Goal: Find specific page/section: Find specific page/section

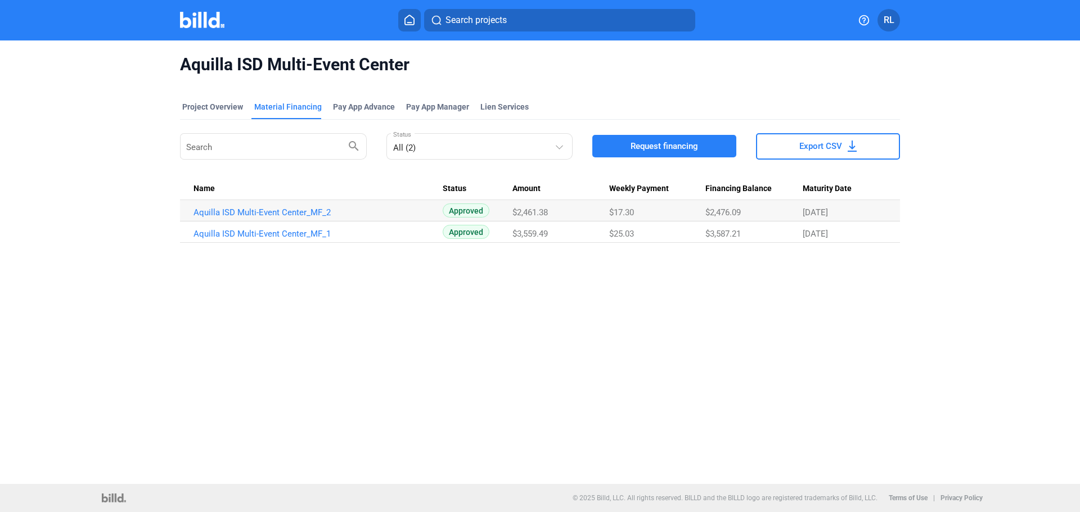
click at [407, 24] on icon at bounding box center [409, 20] width 11 height 11
click at [417, 15] on button at bounding box center [409, 20] width 23 height 23
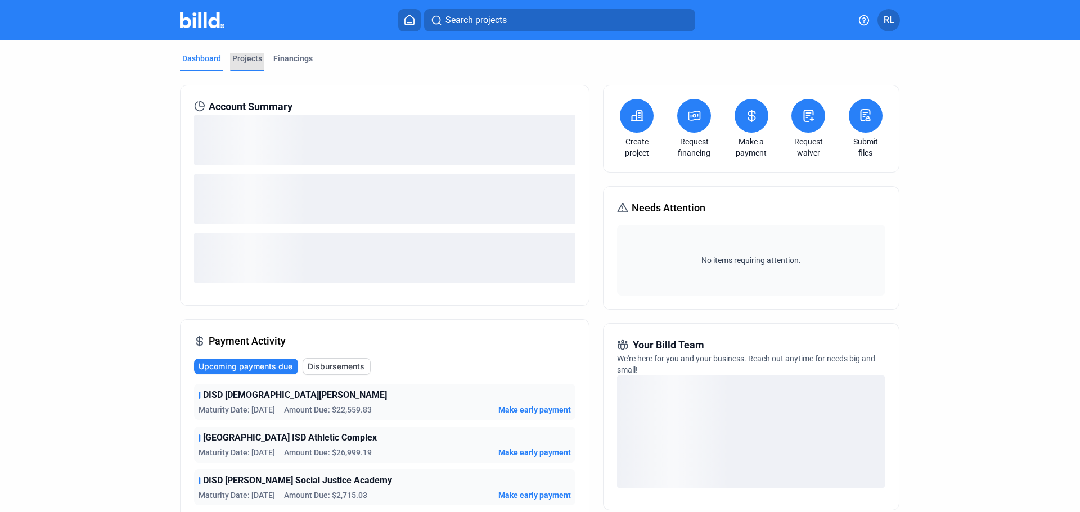
click at [240, 60] on div "Projects" at bounding box center [247, 58] width 30 height 11
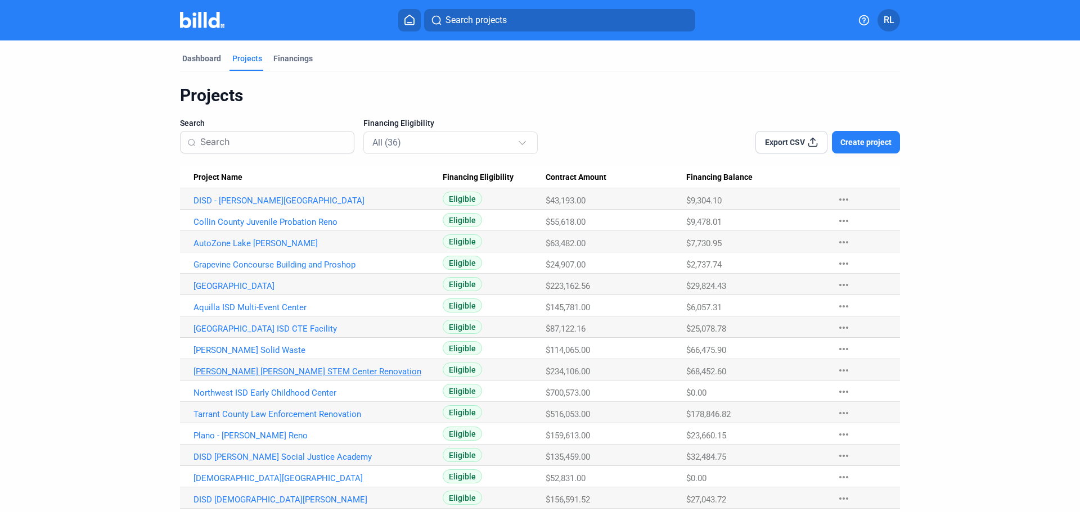
click at [251, 370] on link "[PERSON_NAME] [PERSON_NAME] STEM Center Renovation" at bounding box center [318, 372] width 249 height 10
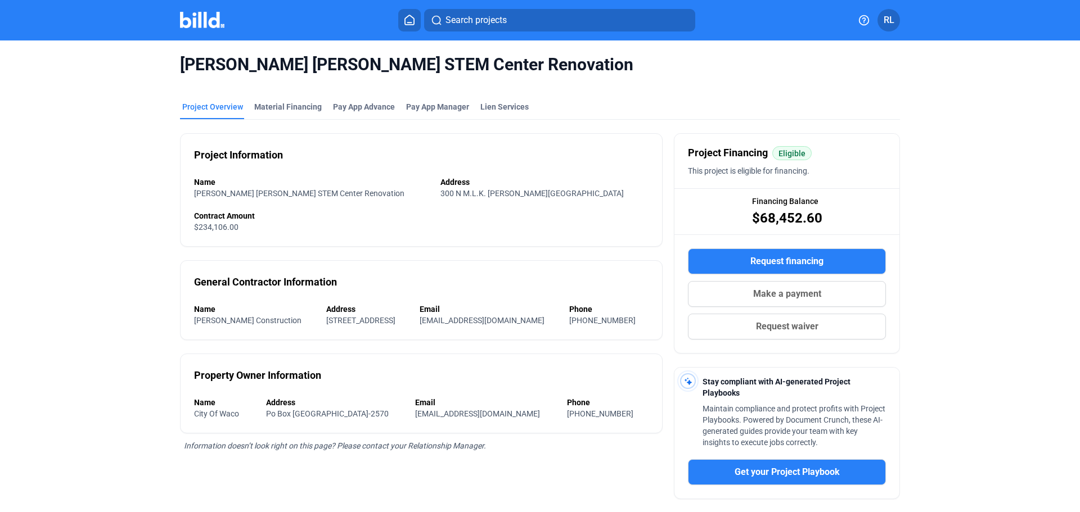
click at [277, 97] on mat-tab-group "Project Overview Material Financing Pay App Advance Pay App Manager Lien Servic…" at bounding box center [540, 358] width 720 height 538
click at [280, 103] on div "Material Financing" at bounding box center [288, 106] width 68 height 11
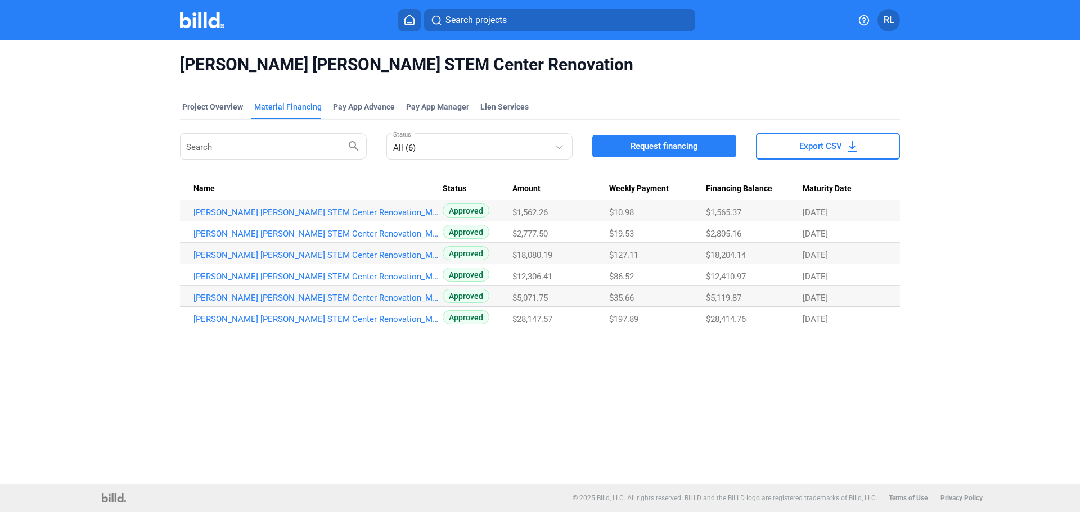
click at [308, 213] on link "[PERSON_NAME] [PERSON_NAME] STEM Center Renovation_MF_6" at bounding box center [318, 213] width 249 height 10
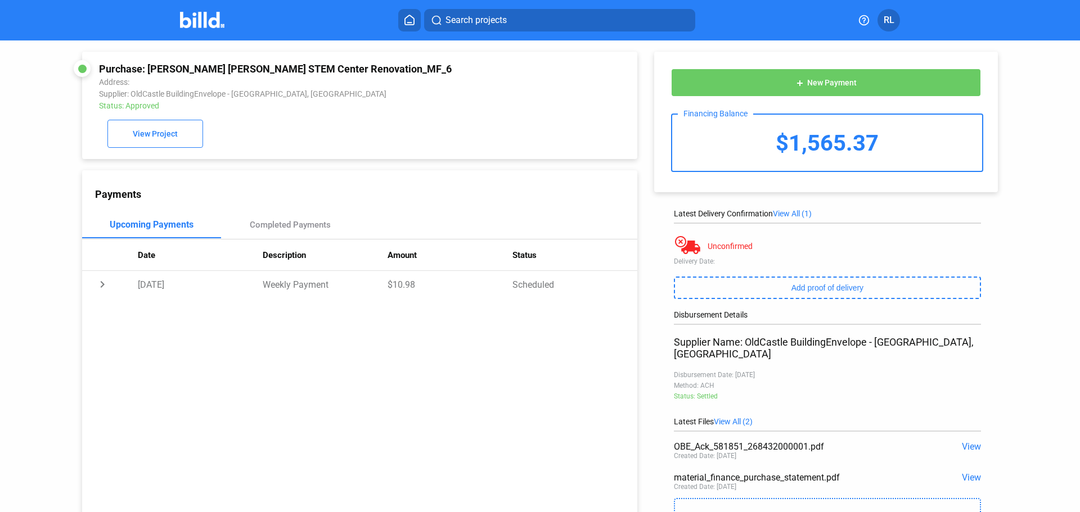
click at [541, 386] on span "View" at bounding box center [971, 447] width 19 height 11
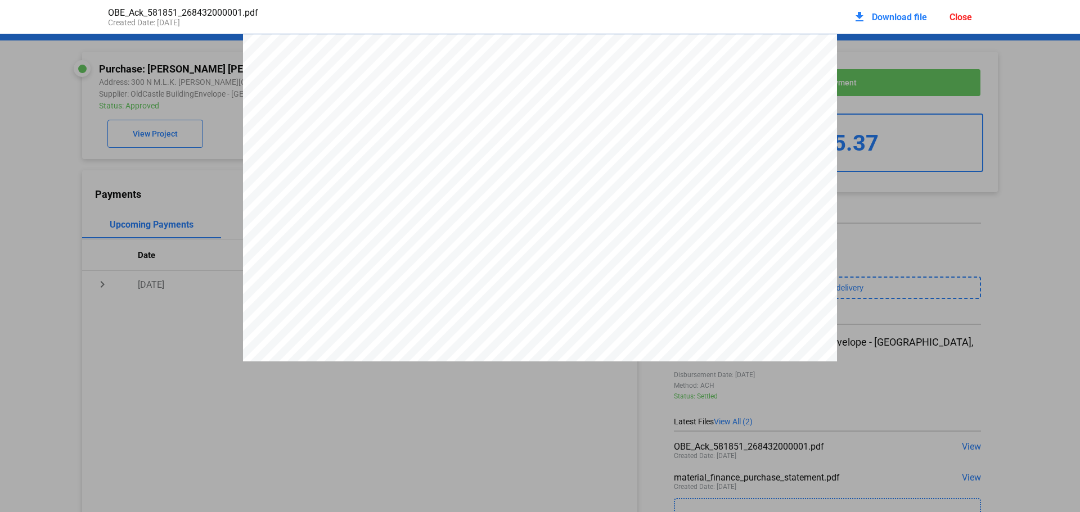
scroll to position [6, 0]
click at [541, 14] on div "Close" at bounding box center [961, 17] width 23 height 11
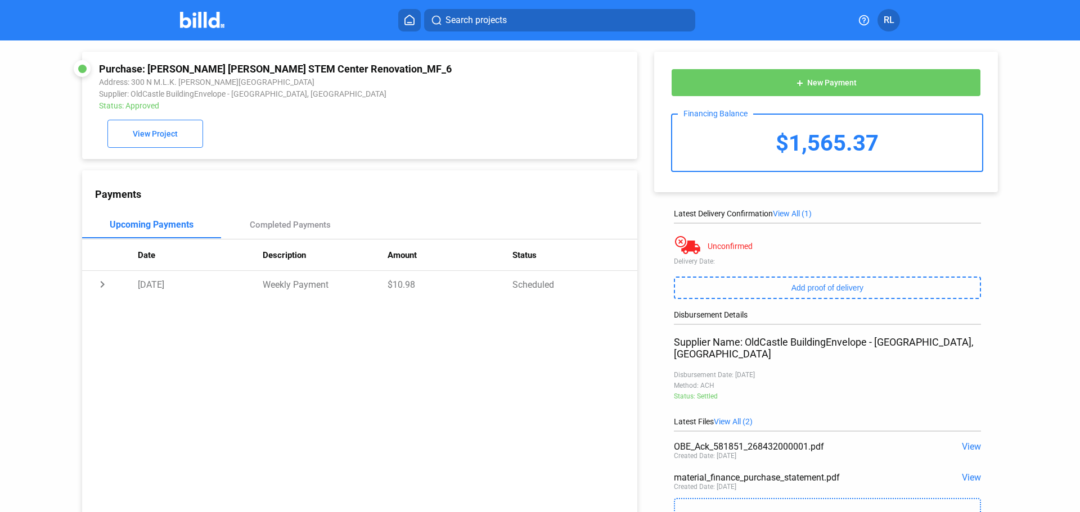
click at [541, 386] on span "View" at bounding box center [971, 478] width 19 height 11
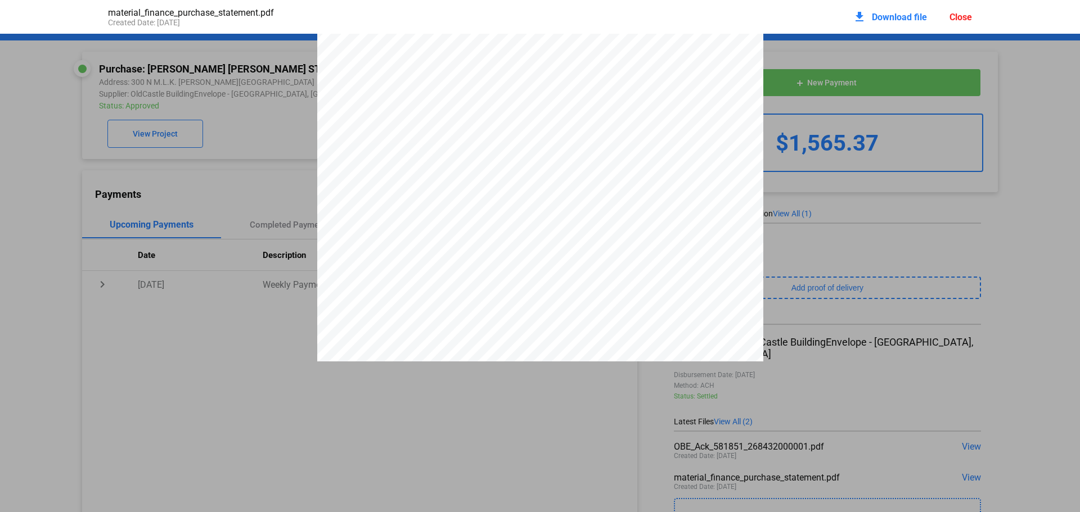
click at [541, 21] on div "Close" at bounding box center [961, 17] width 23 height 11
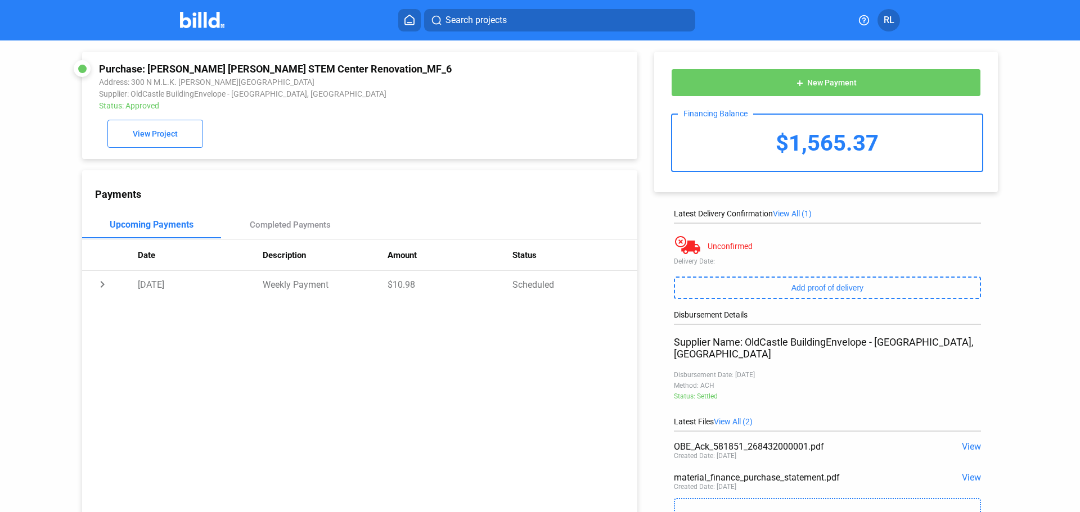
click at [411, 20] on icon at bounding box center [409, 20] width 11 height 11
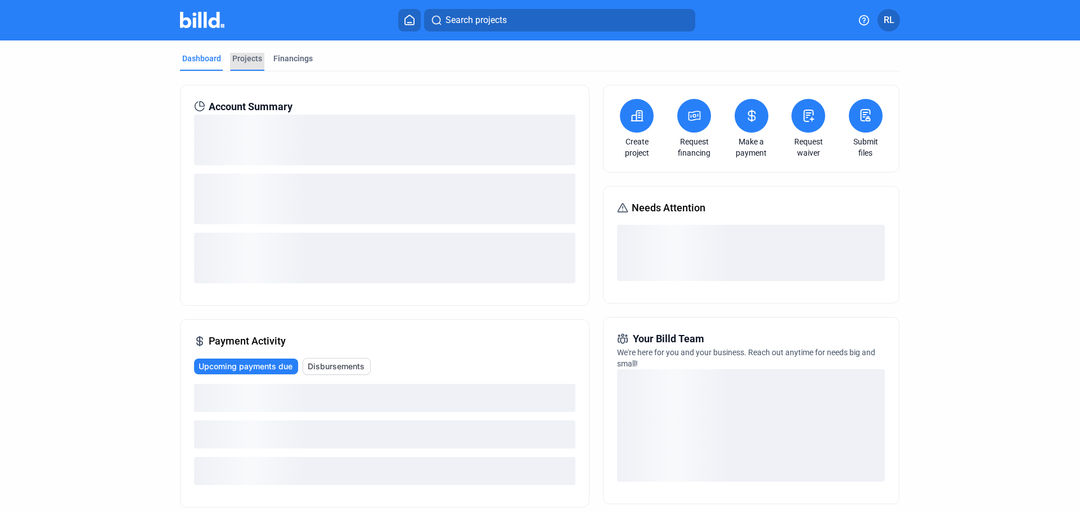
click at [244, 56] on div "Projects" at bounding box center [247, 58] width 30 height 11
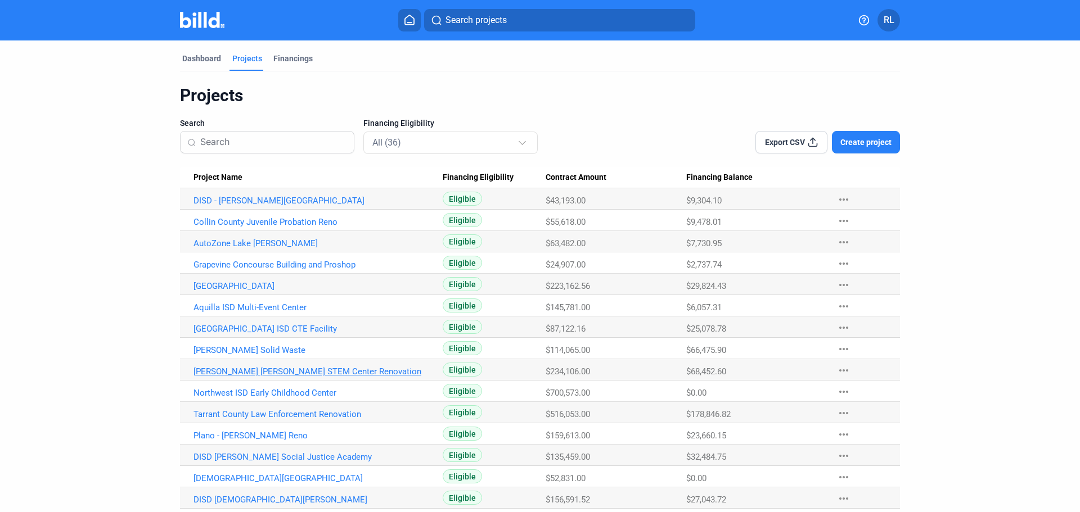
click at [303, 370] on link "[PERSON_NAME] [PERSON_NAME] STEM Center Renovation" at bounding box center [318, 372] width 249 height 10
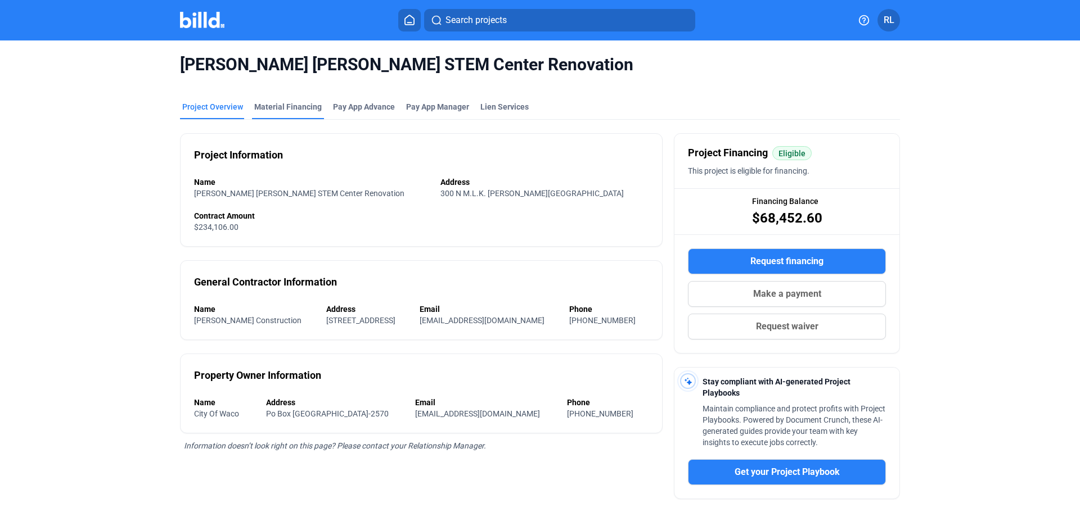
click at [289, 102] on div "Material Financing" at bounding box center [288, 106] width 68 height 11
